Goal: Communication & Community: Answer question/provide support

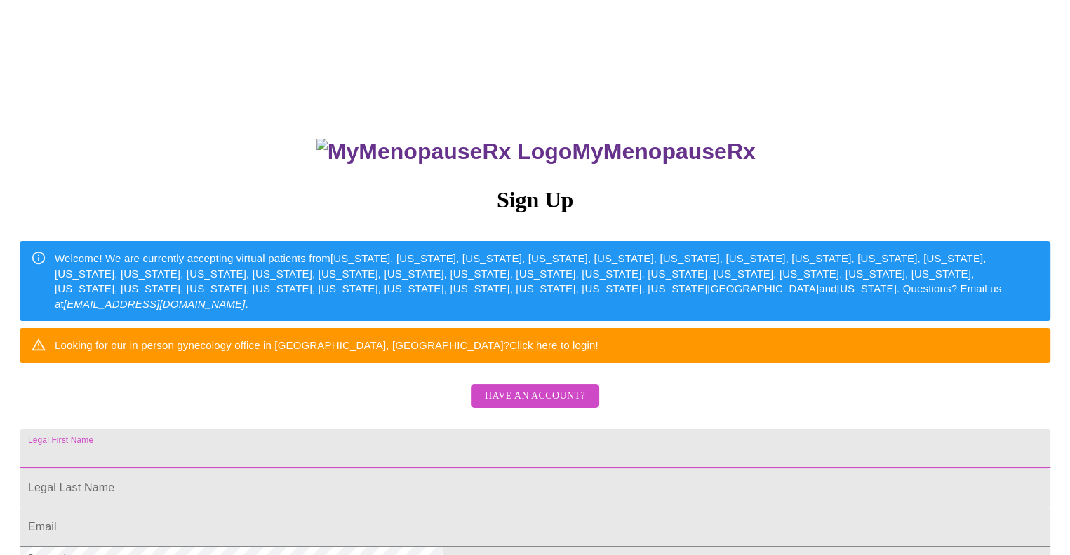
click at [428, 469] on input "Legal First Name" at bounding box center [535, 448] width 1030 height 39
click at [547, 405] on span "Have an account?" at bounding box center [535, 397] width 100 height 18
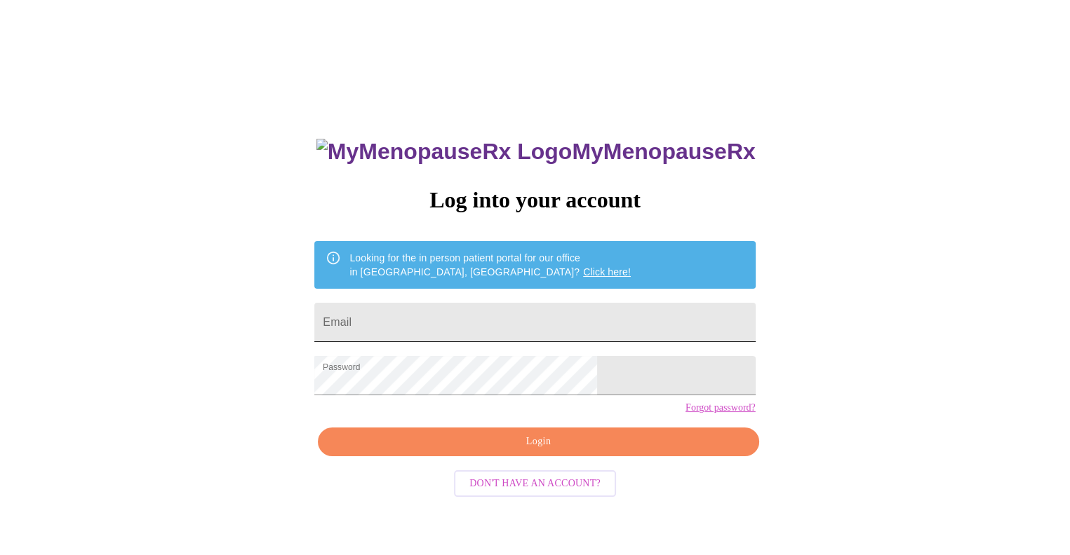
click at [492, 314] on input "Email" at bounding box center [534, 322] width 440 height 39
click at [520, 451] on span "Login" at bounding box center [538, 442] width 408 height 18
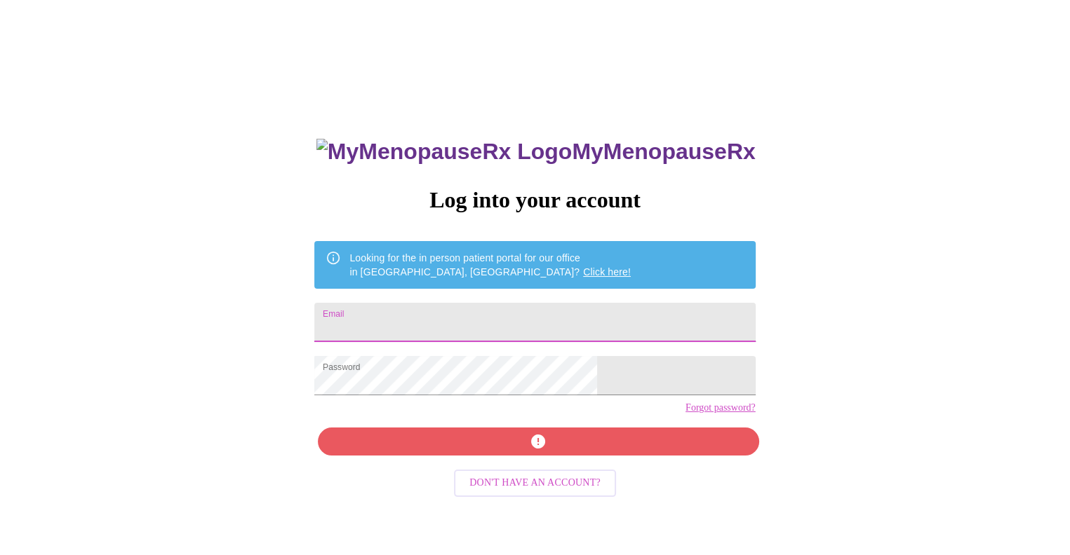
click at [476, 317] on input "Email" at bounding box center [534, 322] width 440 height 39
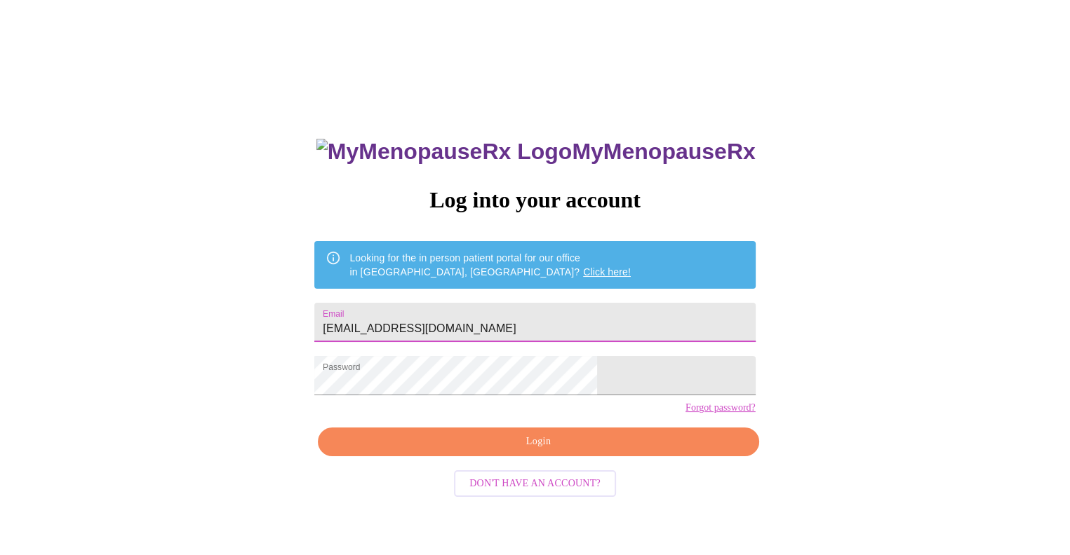
type input "[EMAIL_ADDRESS][DOMAIN_NAME]"
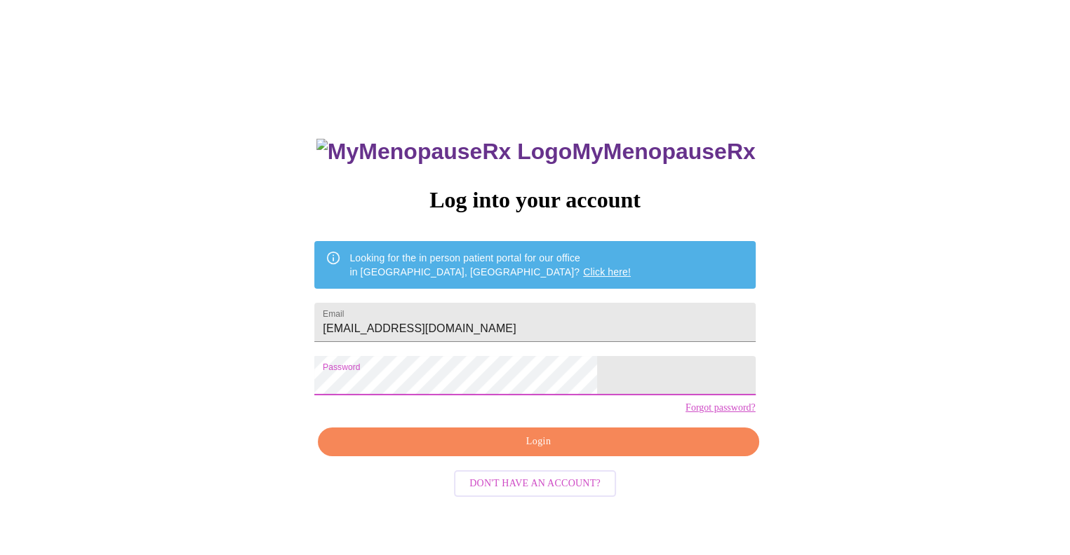
click at [503, 451] on span "Login" at bounding box center [538, 442] width 408 height 18
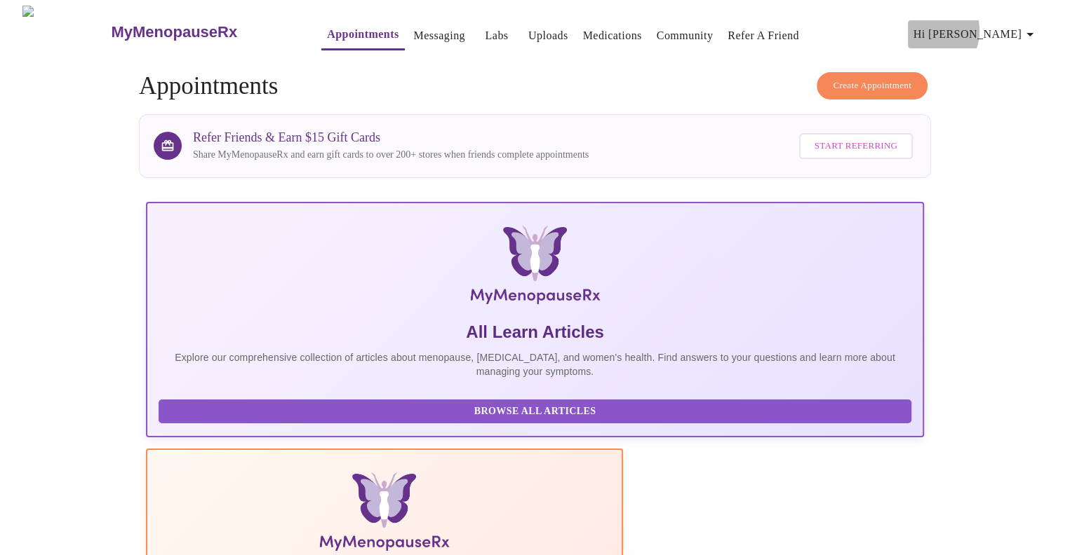
click at [999, 25] on span "Hi [PERSON_NAME]" at bounding box center [975, 35] width 125 height 20
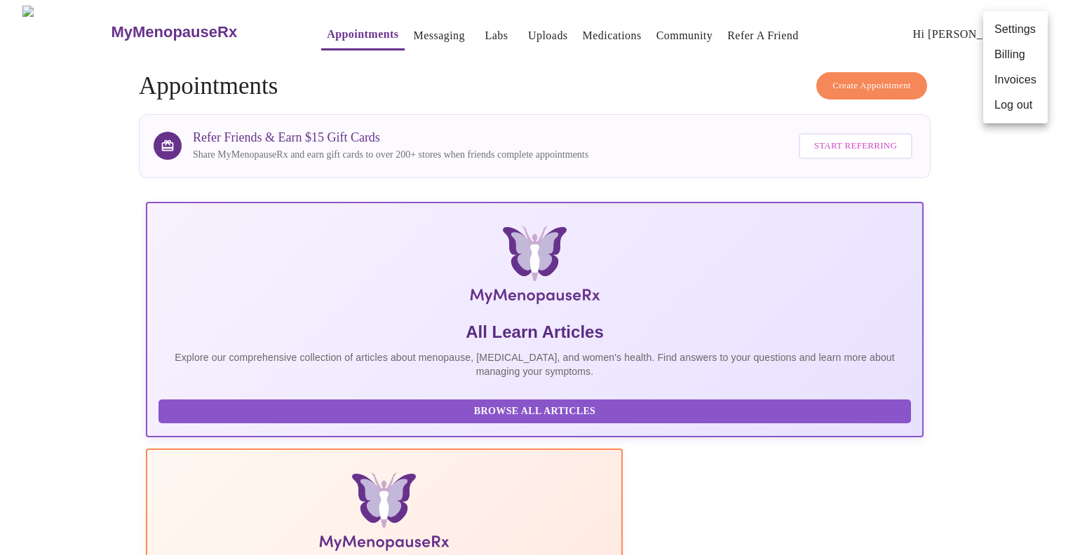
click at [407, 21] on div at bounding box center [540, 277] width 1080 height 555
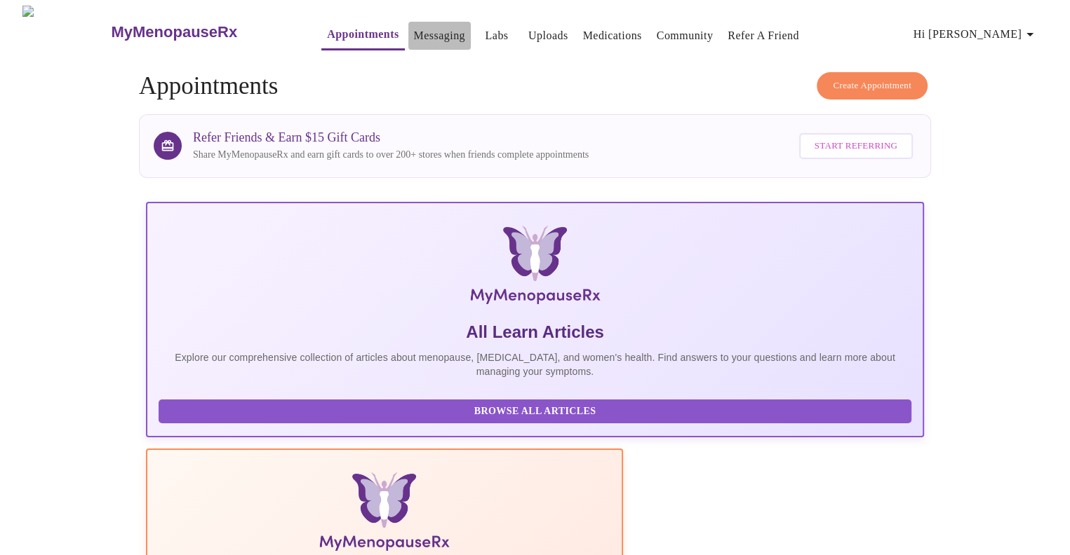
click at [414, 27] on link "Messaging" at bounding box center [439, 36] width 51 height 20
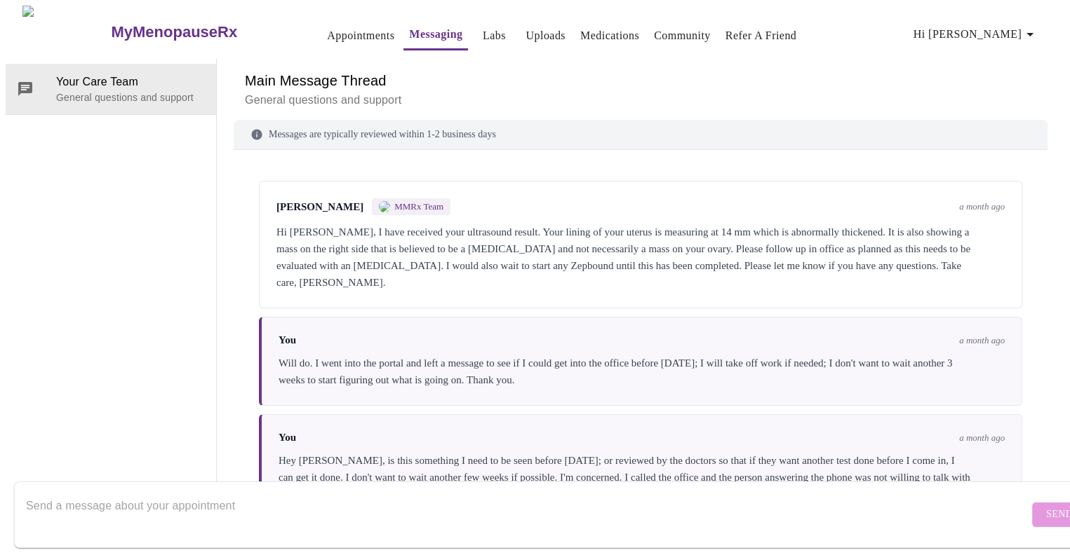
click at [483, 29] on link "Labs" at bounding box center [494, 36] width 23 height 20
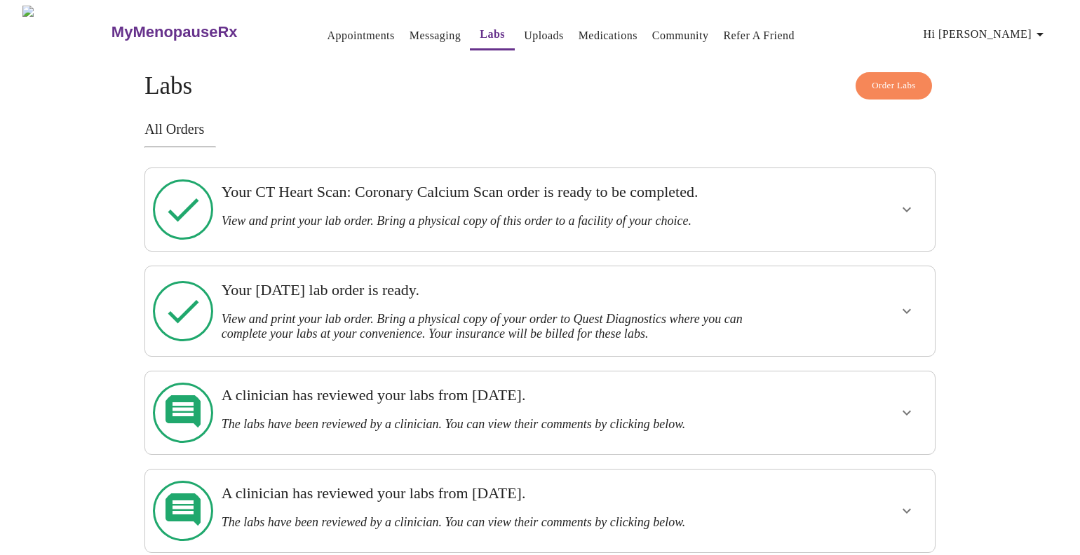
click at [584, 26] on link "Medications" at bounding box center [608, 36] width 59 height 20
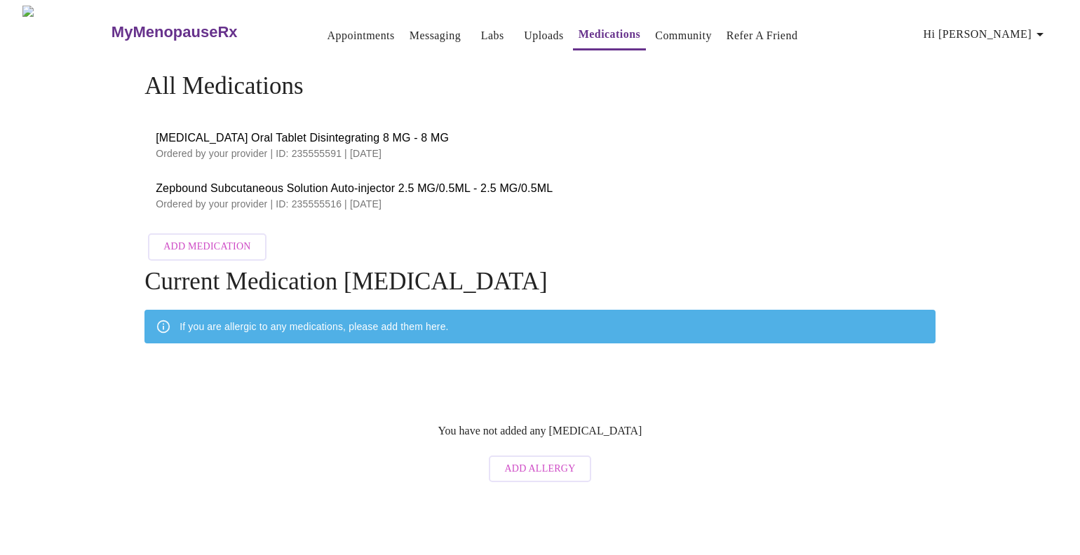
click at [241, 184] on span "Zepbound Subcutaneous Solution Auto-injector 2.5 MG/0.5ML - 2.5 MG/0.5ML" at bounding box center [540, 188] width 769 height 17
click at [410, 26] on link "Messaging" at bounding box center [435, 36] width 51 height 20
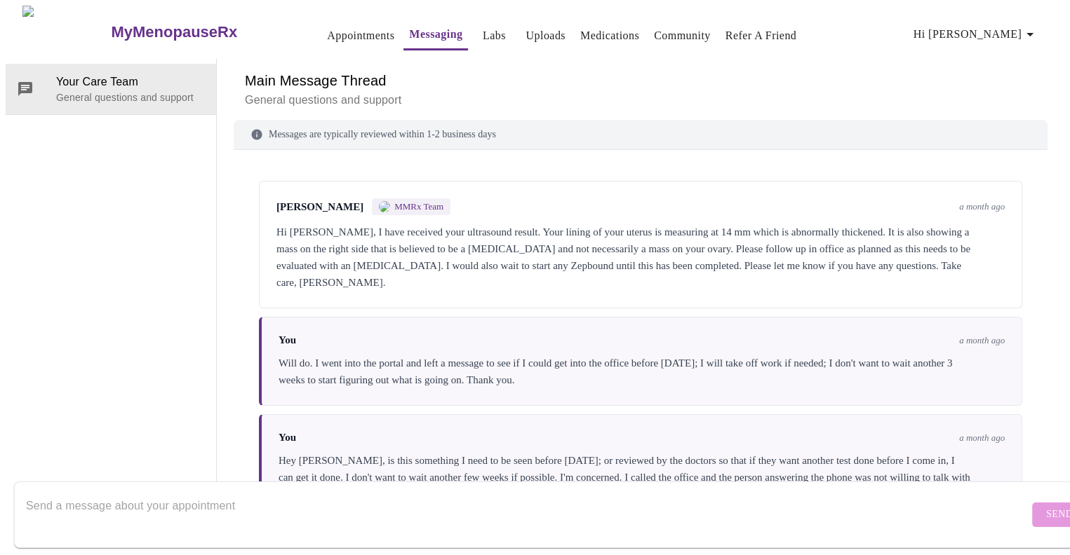
scroll to position [135, 0]
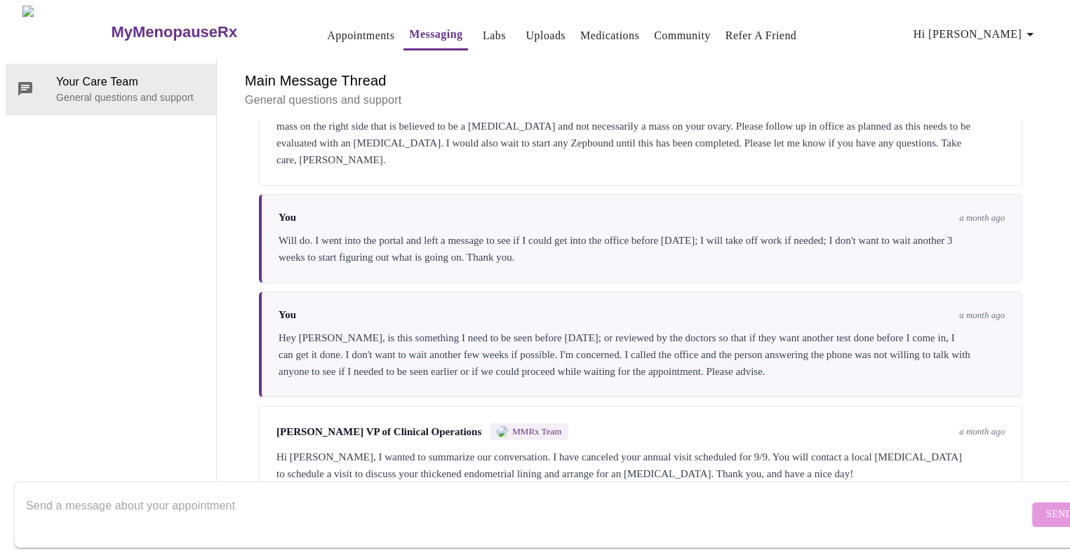
click at [390, 492] on textarea "Send a message about your appointment" at bounding box center [527, 514] width 1002 height 45
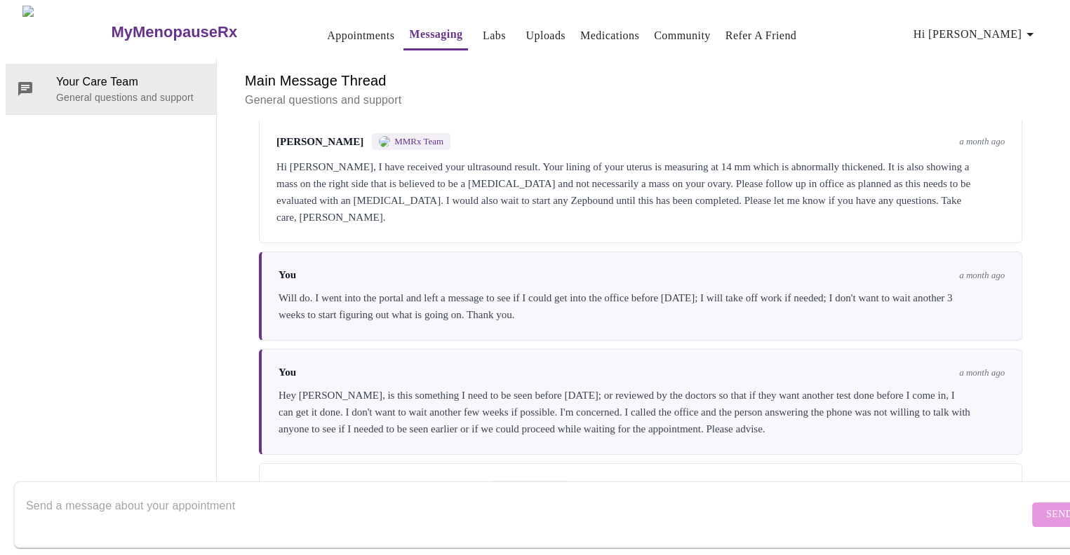
click at [286, 136] on span "[PERSON_NAME]" at bounding box center [319, 142] width 87 height 12
click at [339, 367] on div "You a month ago" at bounding box center [641, 373] width 726 height 12
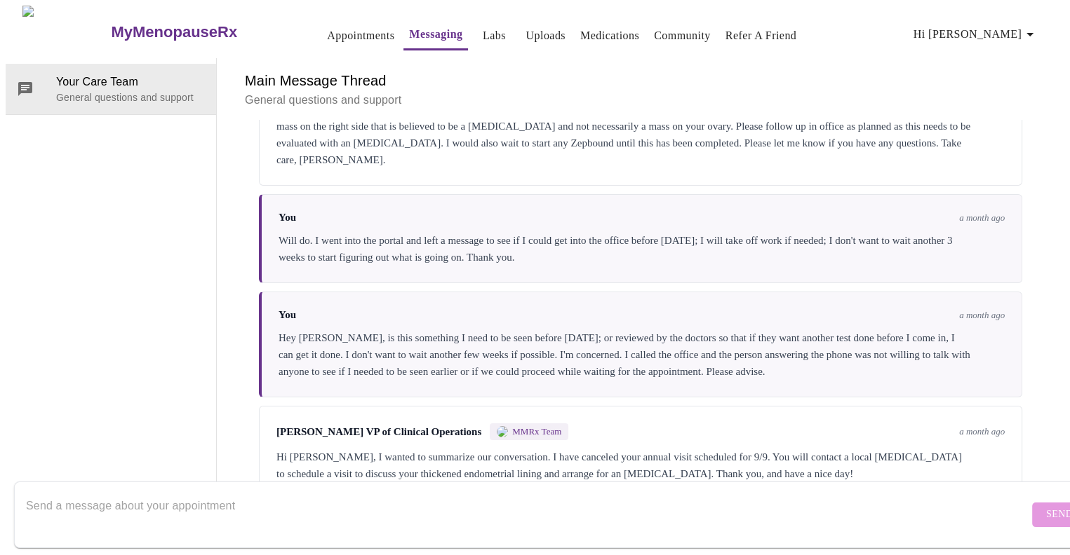
scroll to position [135, 0]
click at [238, 496] on textarea "Send a message about your appointment" at bounding box center [527, 514] width 1002 height 45
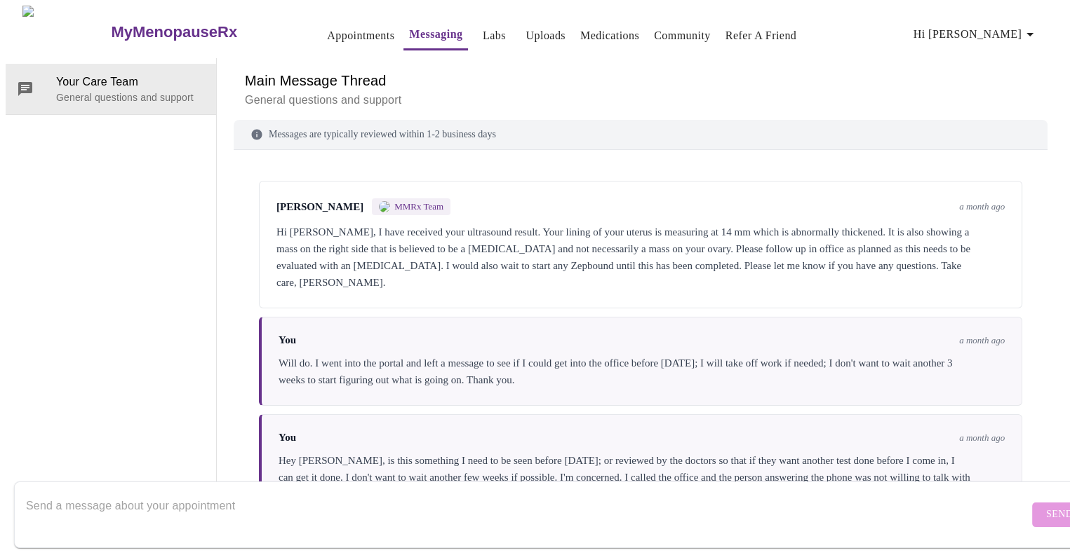
click at [141, 492] on textarea "Send a message about your appointment" at bounding box center [527, 514] width 1002 height 45
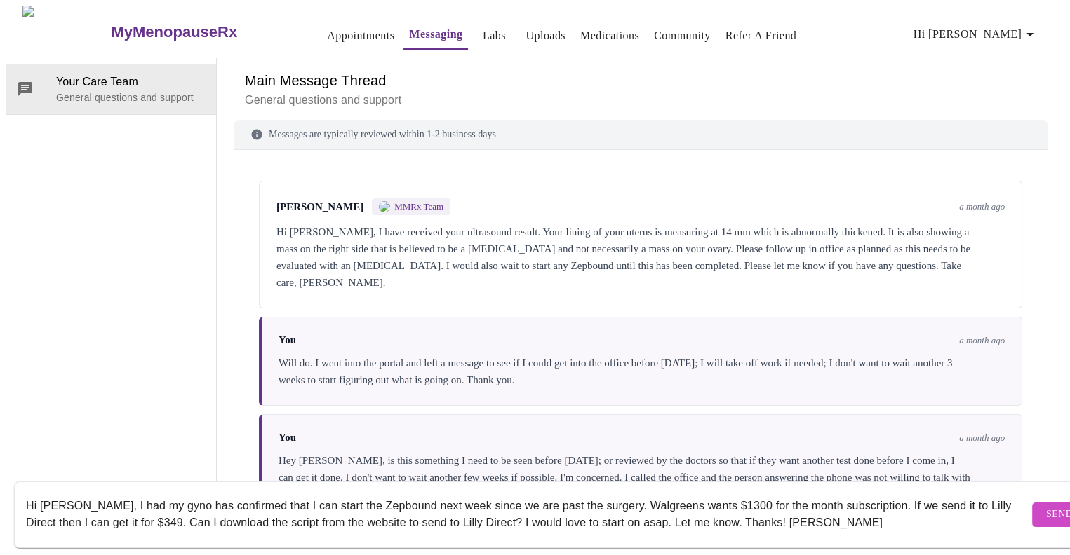
click at [283, 201] on span "[PERSON_NAME]" at bounding box center [319, 207] width 87 height 12
click at [127, 510] on textarea "Hi [PERSON_NAME], I had my gyno has confirmed that I can start the Zepbound nex…" at bounding box center [527, 514] width 1002 height 45
type textarea "Hi [PERSON_NAME], I had my gyno has confirmed that I can start the Zepbound nex…"
click at [1032, 508] on button "Send" at bounding box center [1059, 515] width 55 height 25
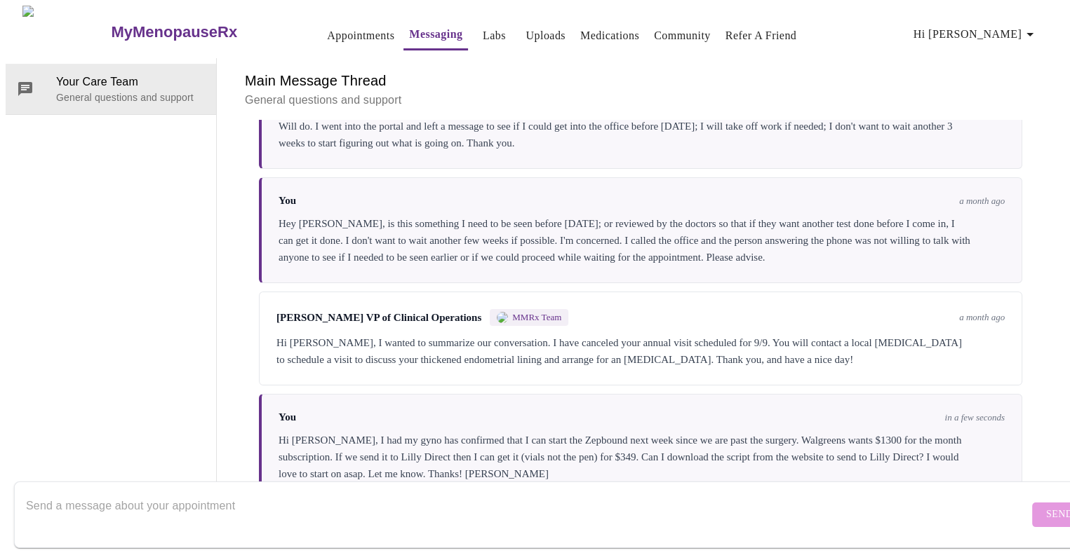
click at [226, 500] on textarea "Send a message about your appointment" at bounding box center [527, 514] width 1002 height 45
paste textarea "Zepbound (tirzepatide) injection Single-Dose Vial (4) 2.5 mg/0.5 mL Self Pay Pr…"
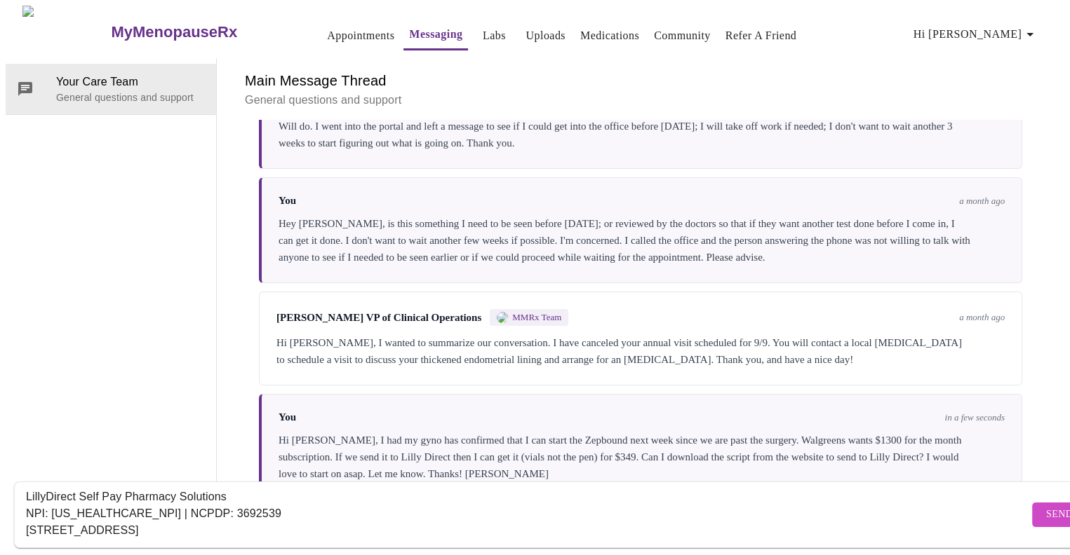
type textarea "Zepbound (tirzepatide) injection Single-Dose Vial (4) 2.5 mg/0.5 mL Self Pay Pr…"
click at [1046, 506] on span "Send" at bounding box center [1059, 515] width 27 height 18
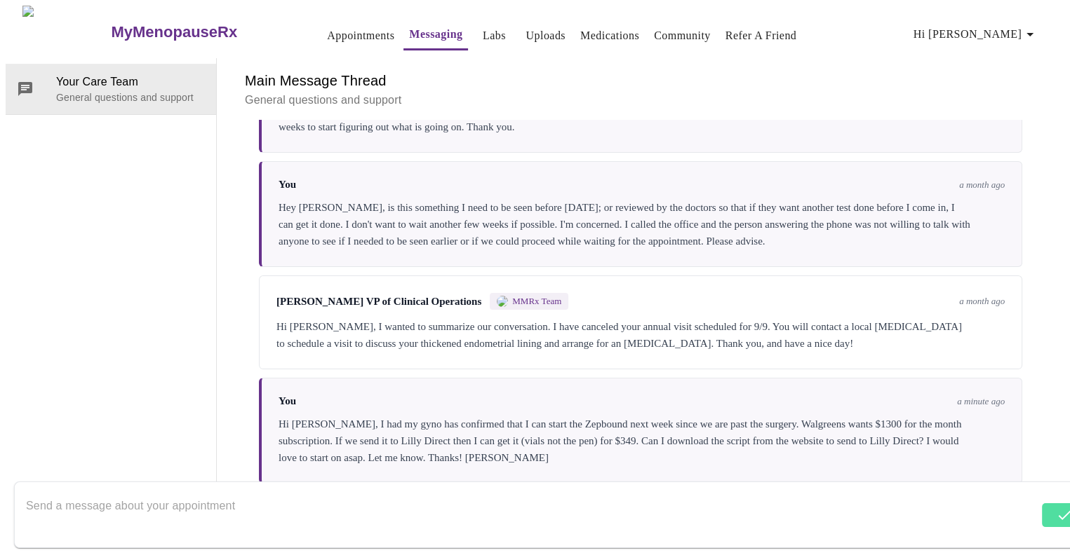
scroll to position [372, 0]
